Goal: Information Seeking & Learning: Learn about a topic

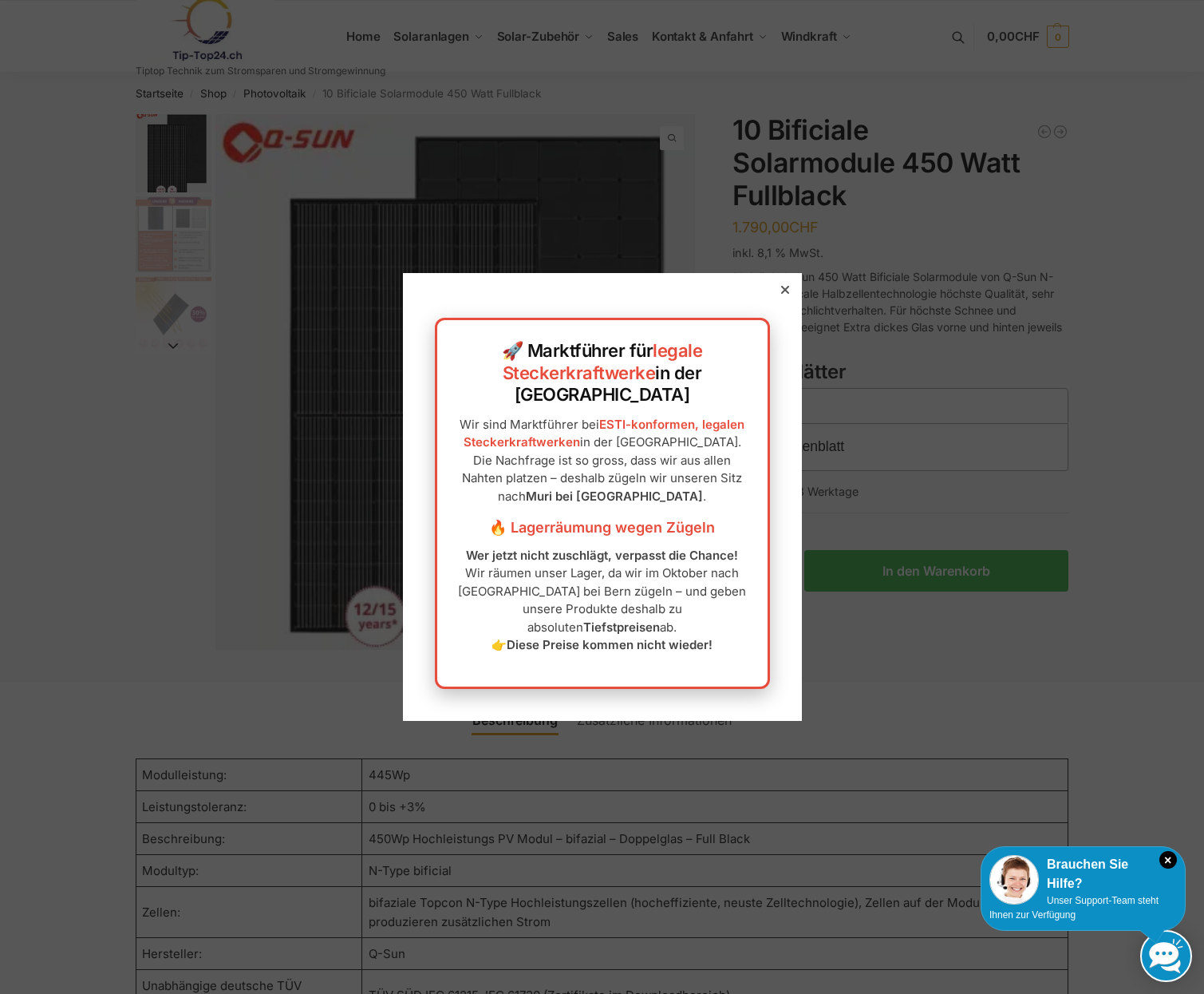
click at [771, 309] on div "🚀 Marktführer für legale Steckerkraftwerke in der [GEOGRAPHIC_DATA] Wir sind Ma…" at bounding box center [602, 497] width 399 height 447
click at [781, 294] on icon at bounding box center [785, 290] width 8 height 8
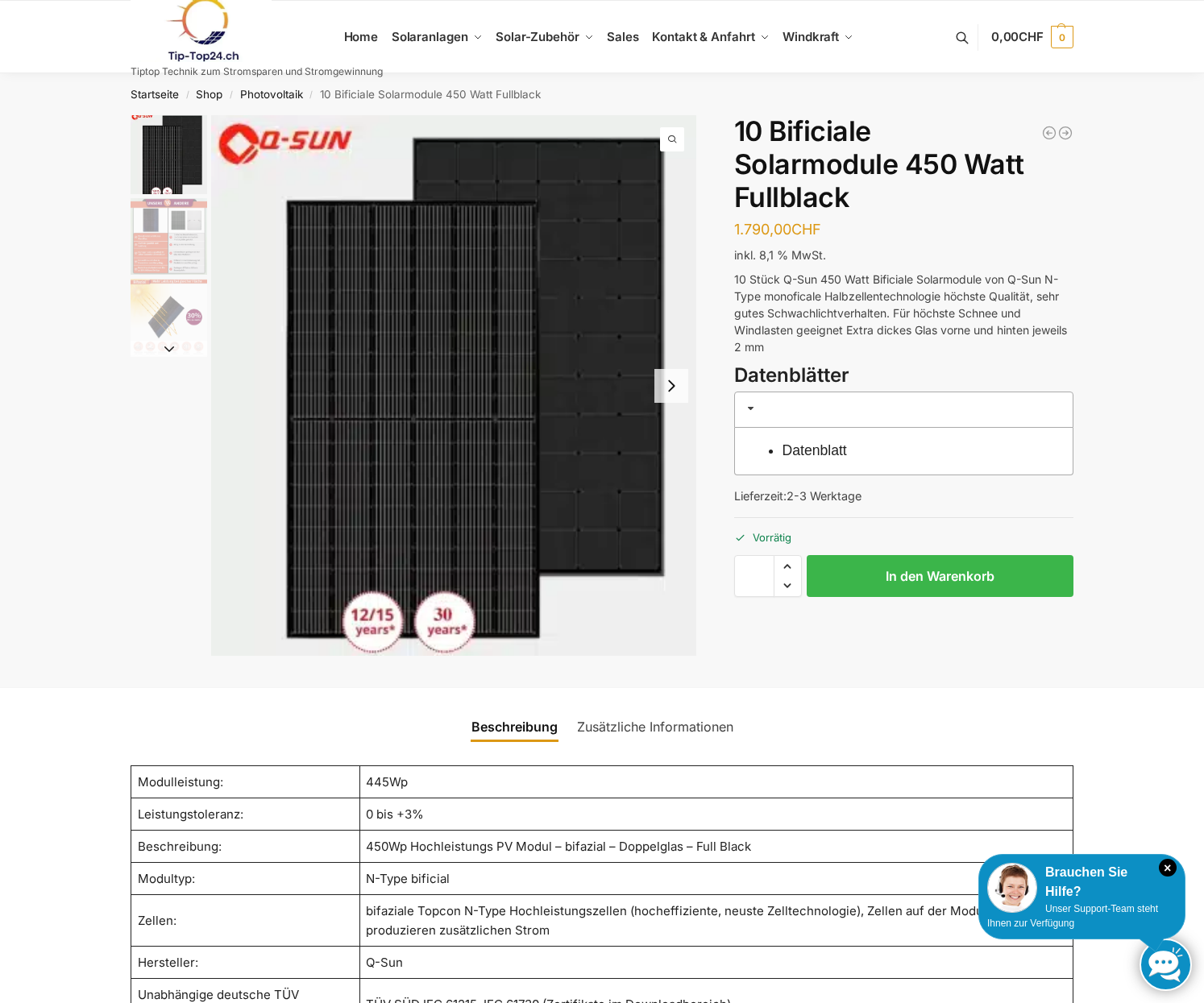
click at [670, 374] on button "Next slide" at bounding box center [671, 386] width 34 height 34
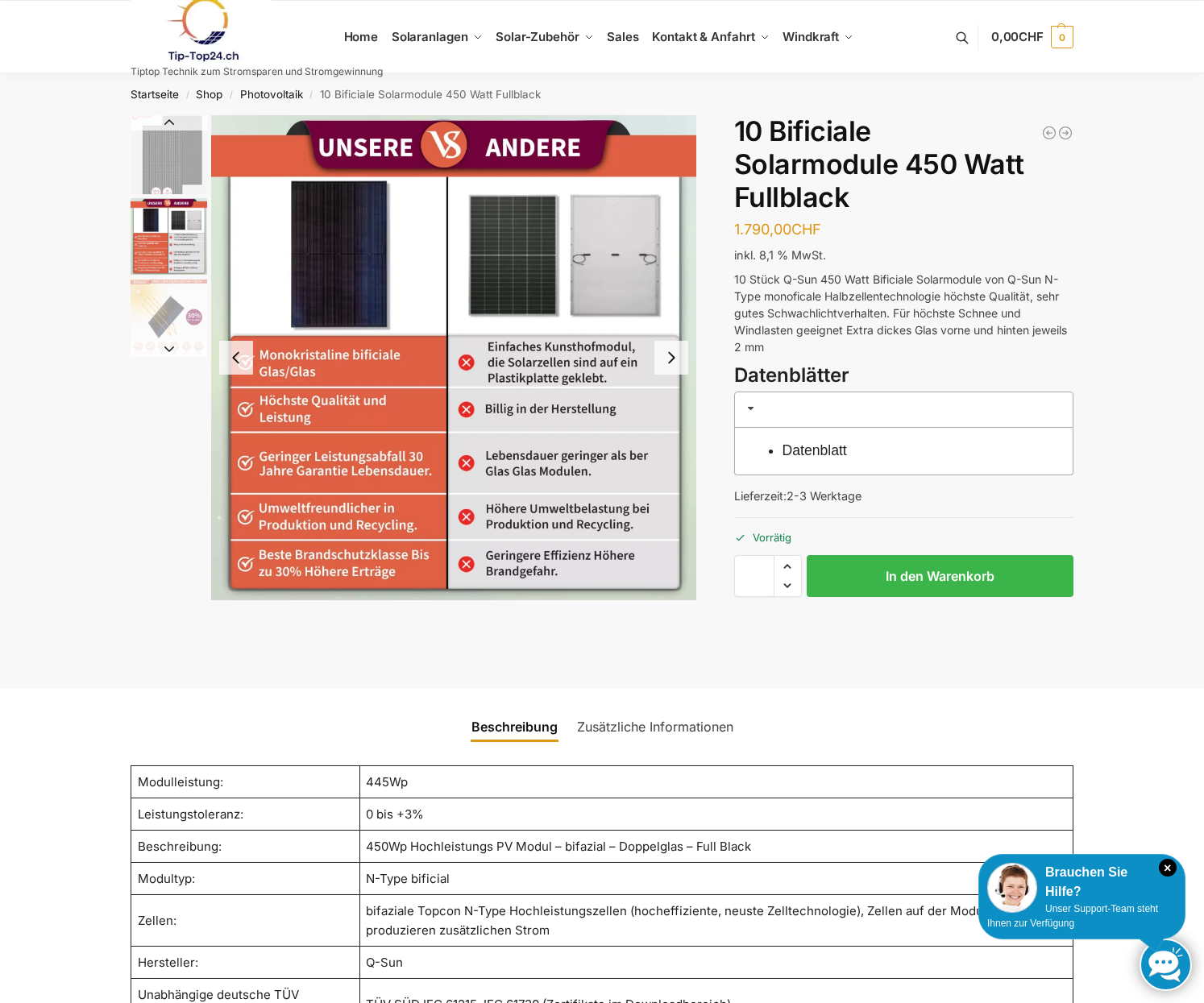
click at [670, 374] on button "Next slide" at bounding box center [671, 357] width 34 height 34
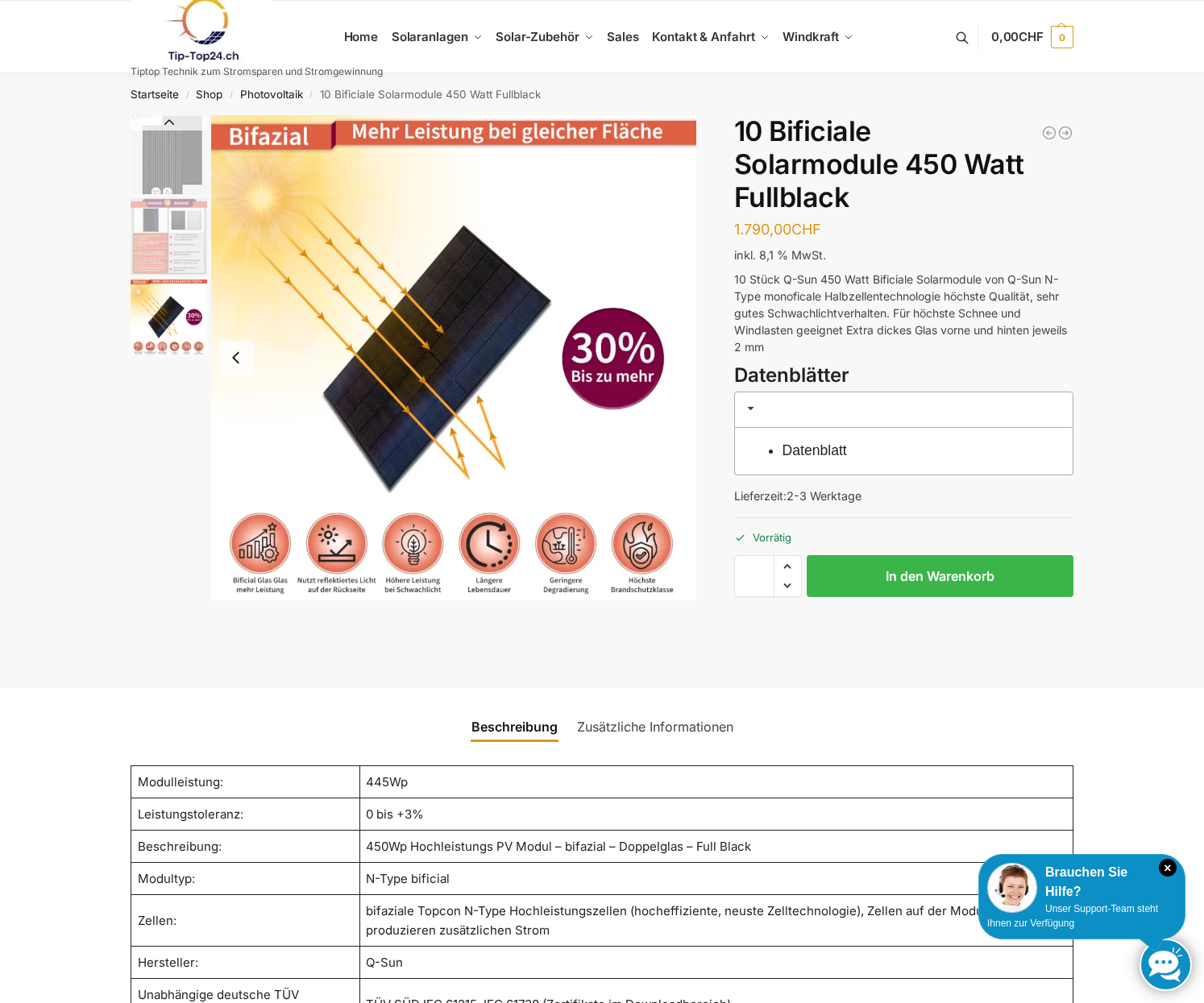
click at [670, 374] on img "3 / 3" at bounding box center [454, 357] width 485 height 485
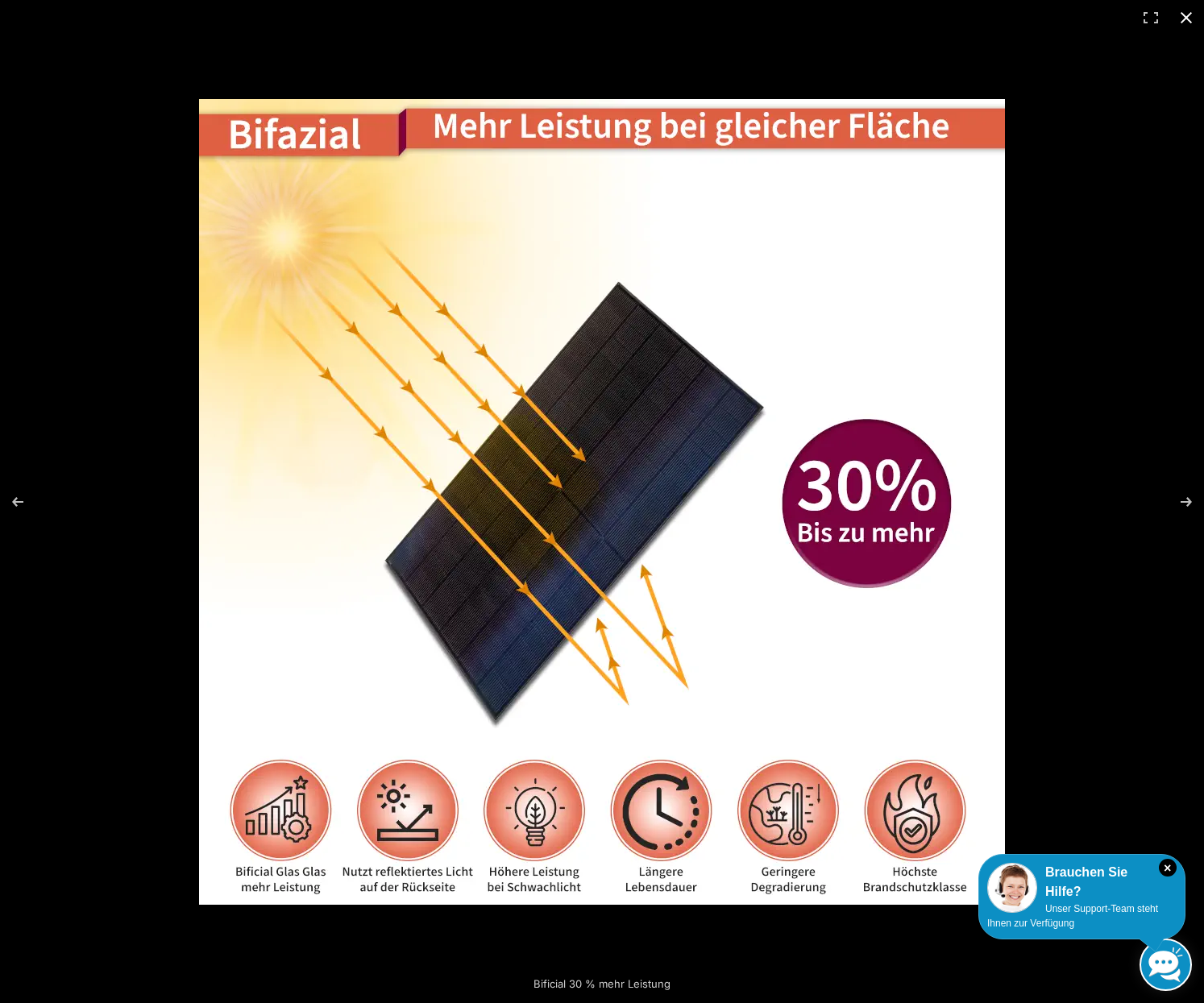
click at [1178, 17] on button "Close (Esc)" at bounding box center [1186, 18] width 35 height 35
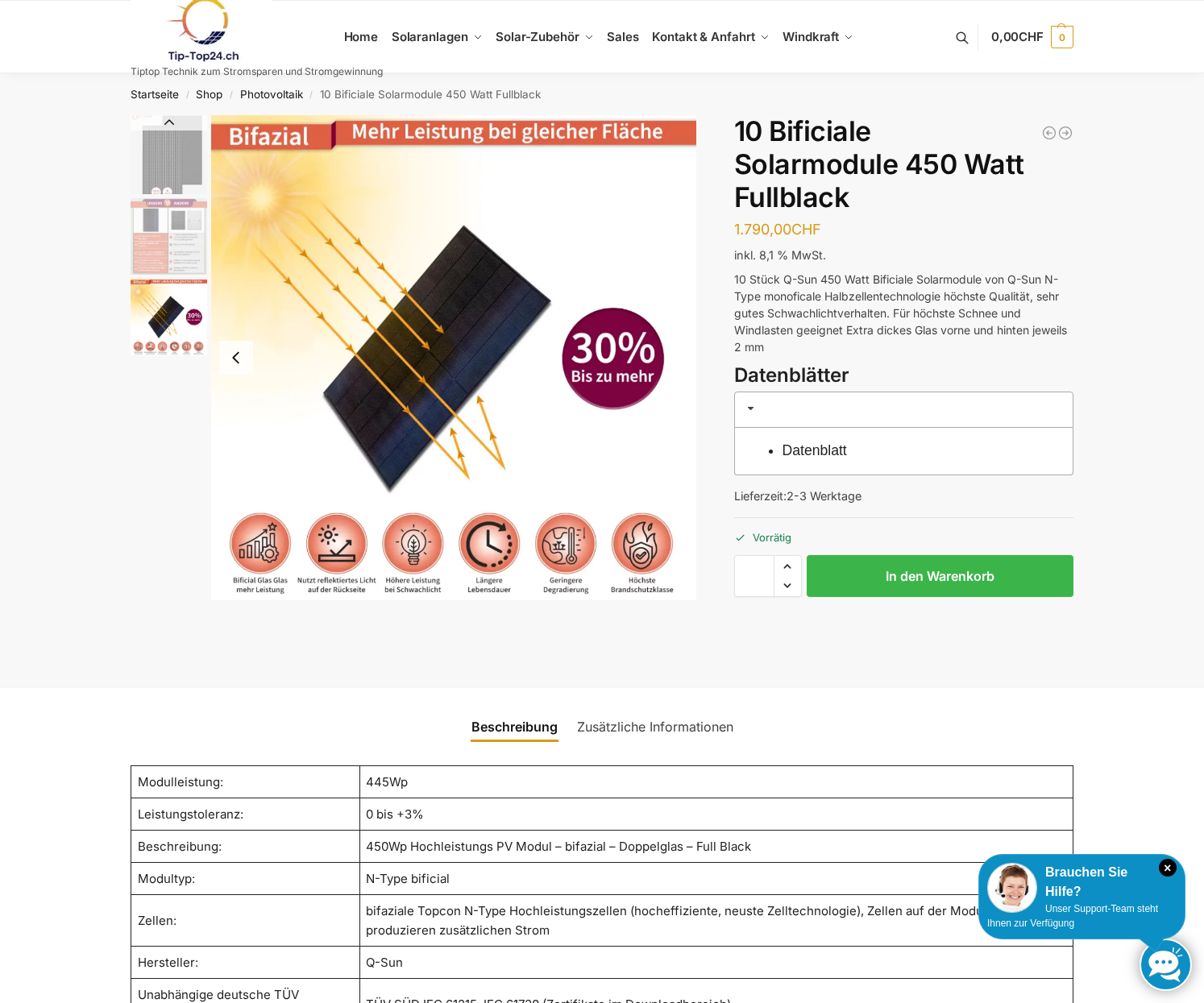
click at [206, 730] on ul "Beschreibung Zusätzliche Informationen" at bounding box center [602, 717] width 1136 height 58
